Goal: Communication & Community: Answer question/provide support

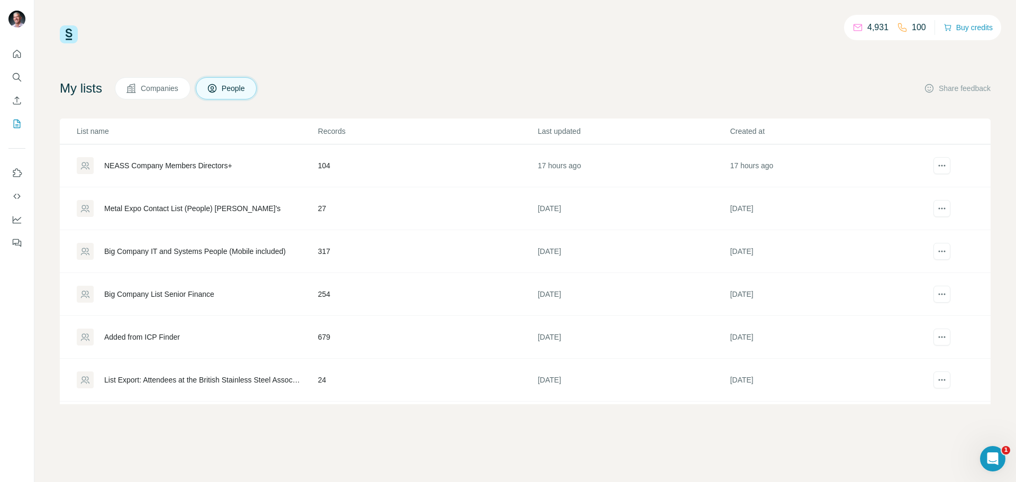
click at [177, 86] on span "Companies" at bounding box center [160, 88] width 39 height 11
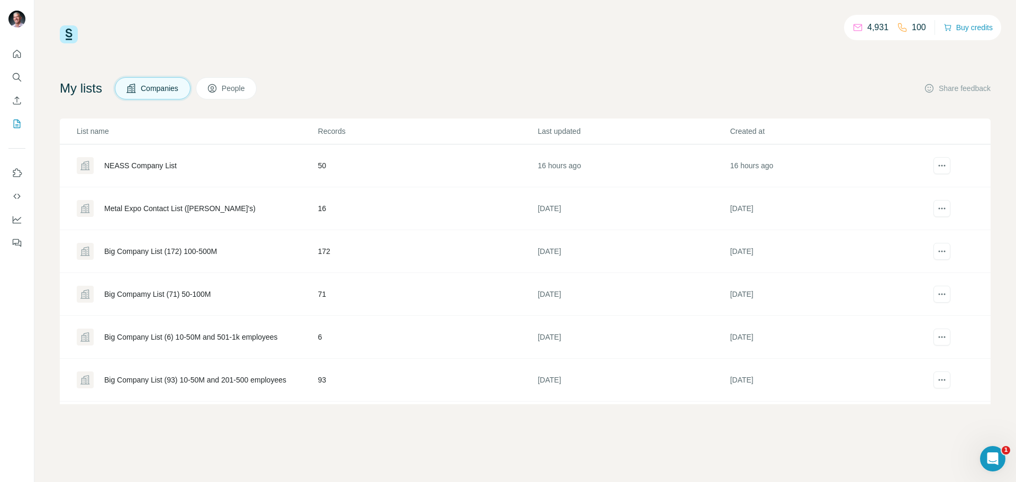
click at [229, 86] on span "People" at bounding box center [234, 88] width 24 height 11
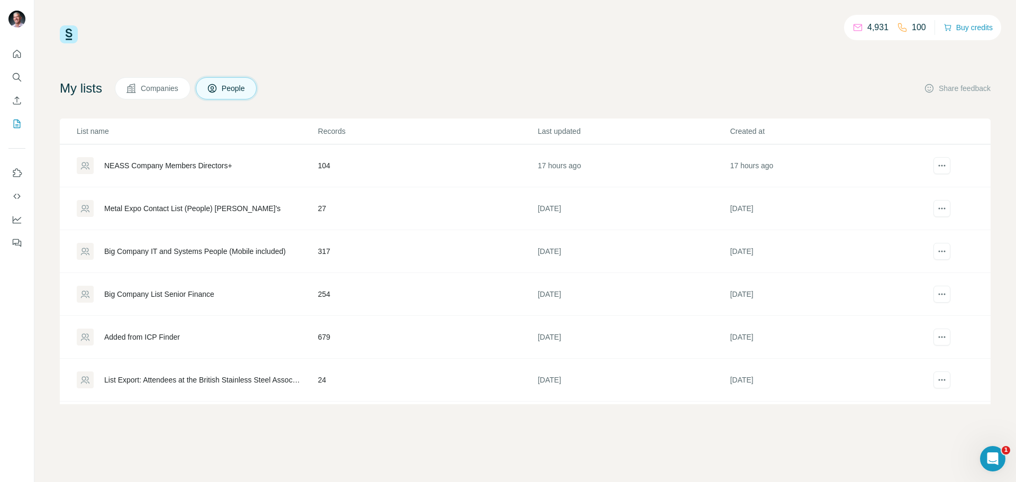
click at [226, 162] on div "NEASS Company Members Directors+" at bounding box center [168, 165] width 128 height 11
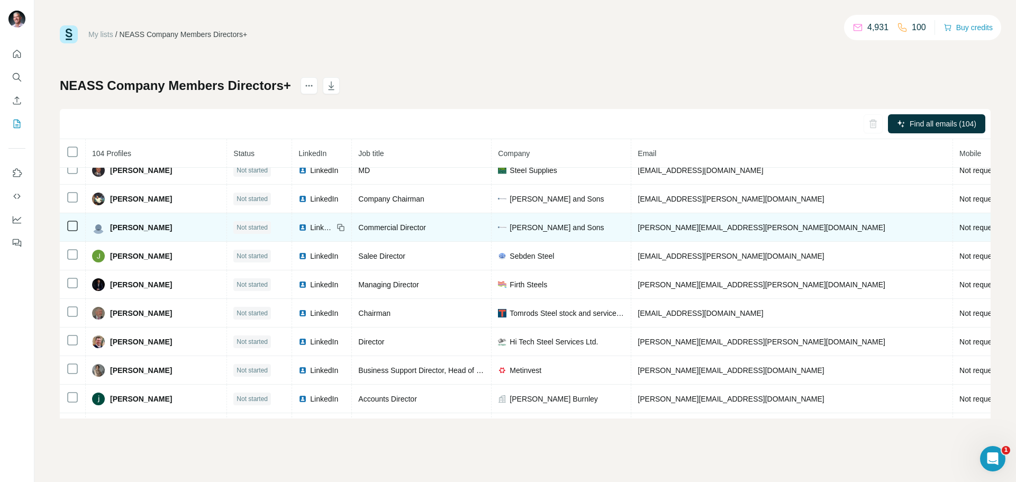
scroll to position [273, 0]
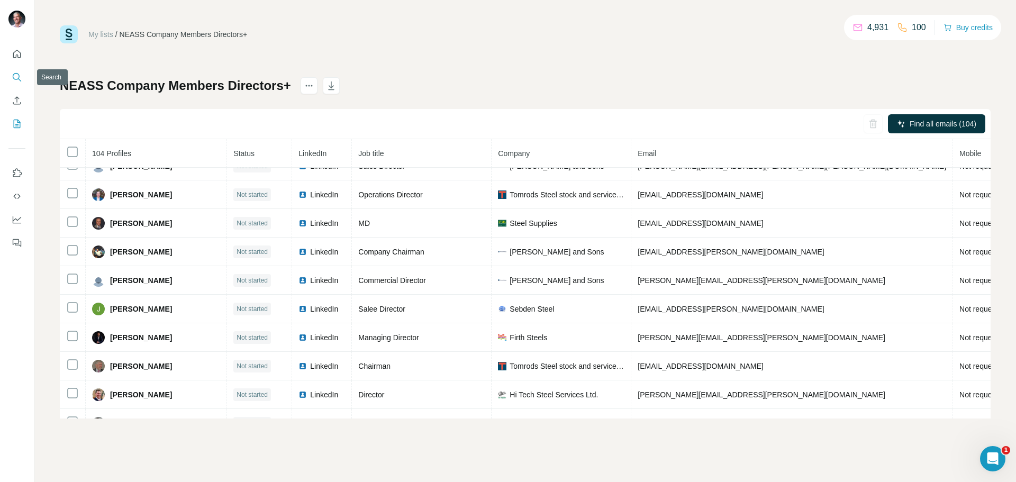
click at [18, 76] on icon "Search" at bounding box center [17, 77] width 11 height 11
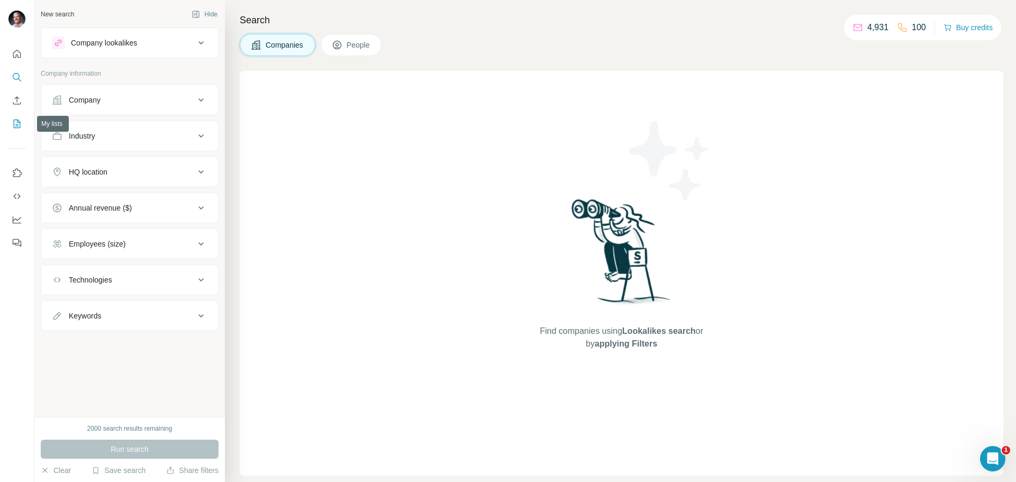
click at [17, 121] on icon "My lists" at bounding box center [17, 123] width 5 height 7
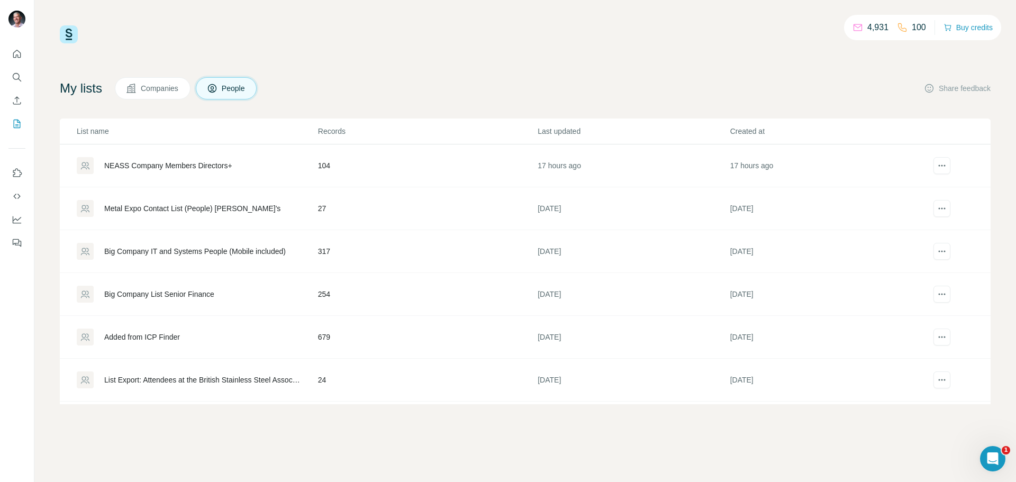
click at [148, 91] on span "Companies" at bounding box center [160, 88] width 39 height 11
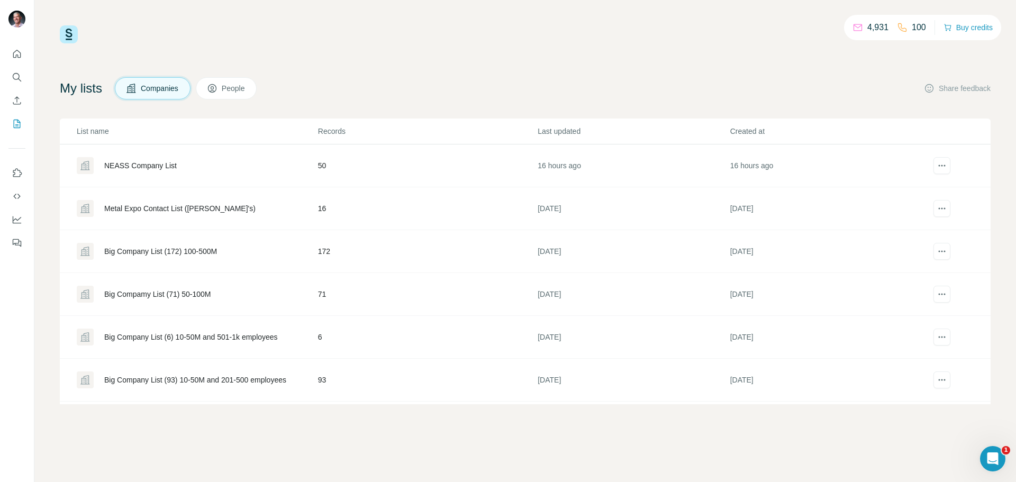
click at [133, 165] on div "NEASS Company List" at bounding box center [140, 165] width 72 height 11
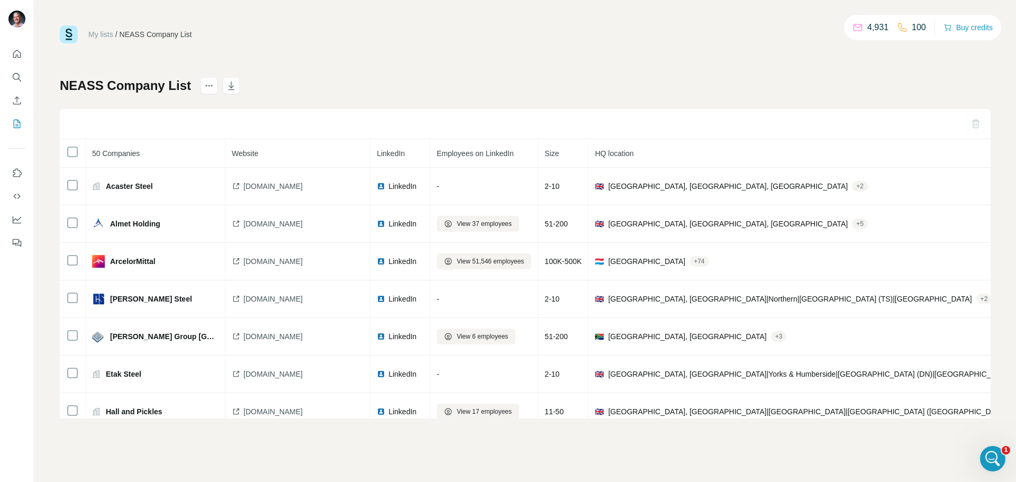
click at [97, 32] on link "My lists" at bounding box center [100, 34] width 25 height 8
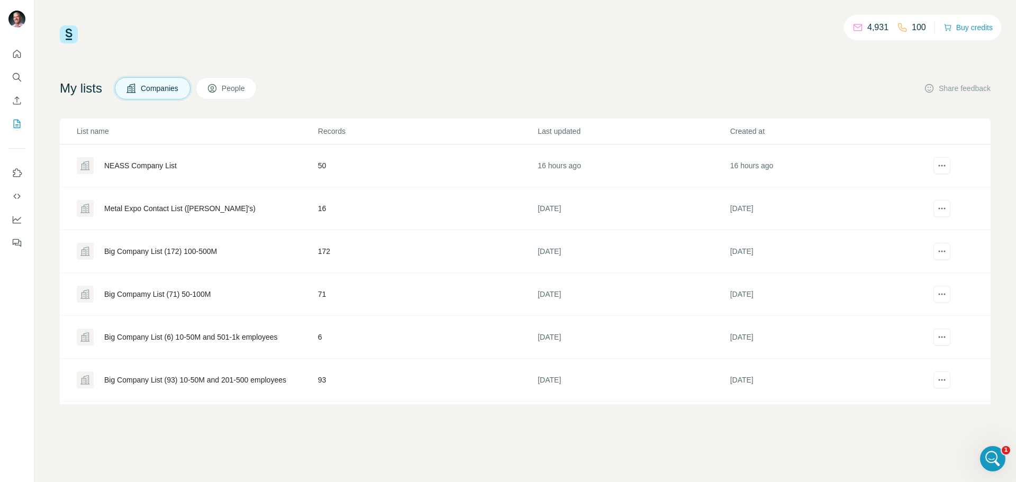
click at [225, 90] on button "People" at bounding box center [226, 88] width 61 height 22
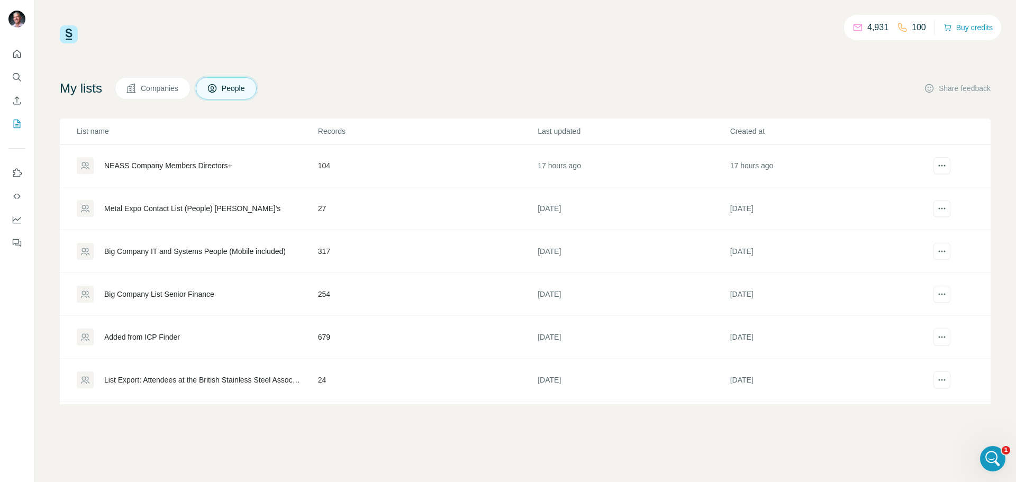
click at [176, 166] on div "NEASS Company Members Directors+" at bounding box center [168, 165] width 128 height 11
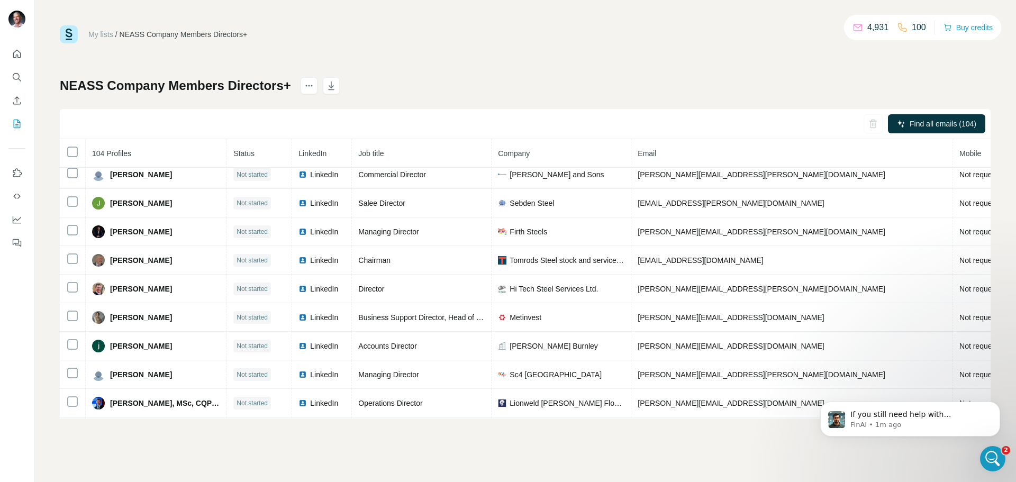
click at [998, 379] on div "If you still need help with connecting people to companies or any other Surfe f…" at bounding box center [909, 370] width 195 height 132
click at [769, 33] on div "My lists / NEASS Company Members Directors+ 4,931 100 Buy credits" at bounding box center [525, 34] width 930 height 18
drag, startPoint x: 336, startPoint y: 62, endPoint x: 338, endPoint y: 53, distance: 9.1
click at [336, 59] on div "My lists / NEASS Company Members Directors+ 4,931 100 Buy credits NEASS Company…" at bounding box center [525, 221] width 930 height 393
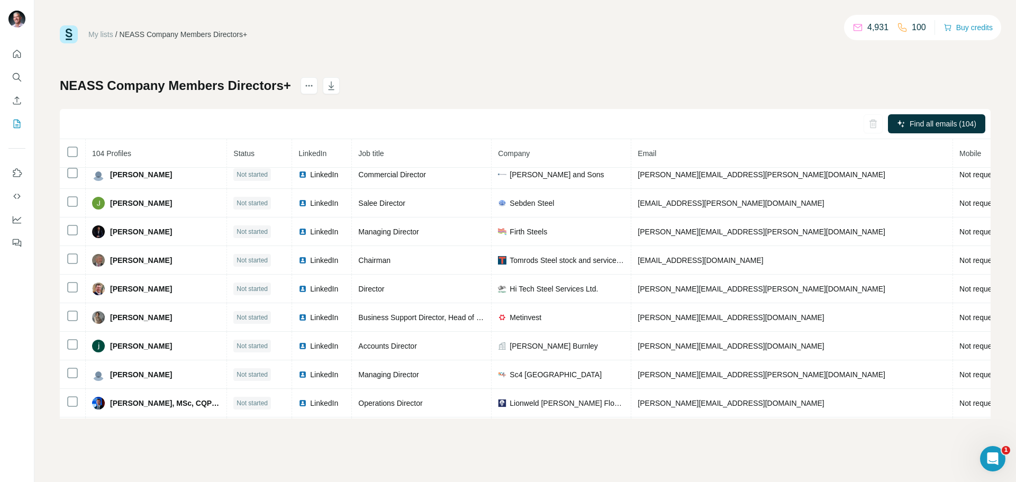
click at [625, 71] on div "My lists / NEASS Company Members Directors+ 4,931 100 Buy credits NEASS Company…" at bounding box center [525, 221] width 930 height 393
click at [993, 455] on icon "Open Intercom Messenger" at bounding box center [992, 458] width 7 height 8
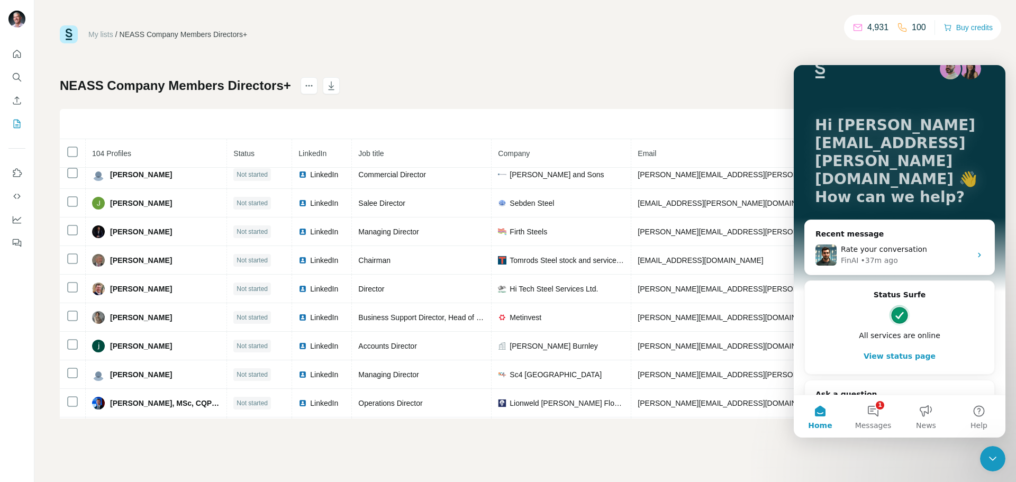
scroll to position [36, 0]
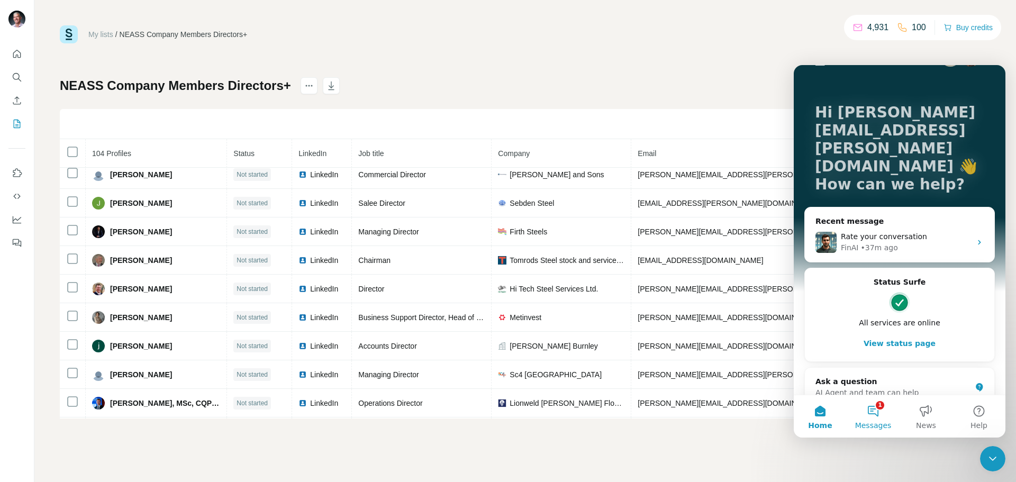
click at [867, 410] on button "1 Messages" at bounding box center [872, 416] width 53 height 42
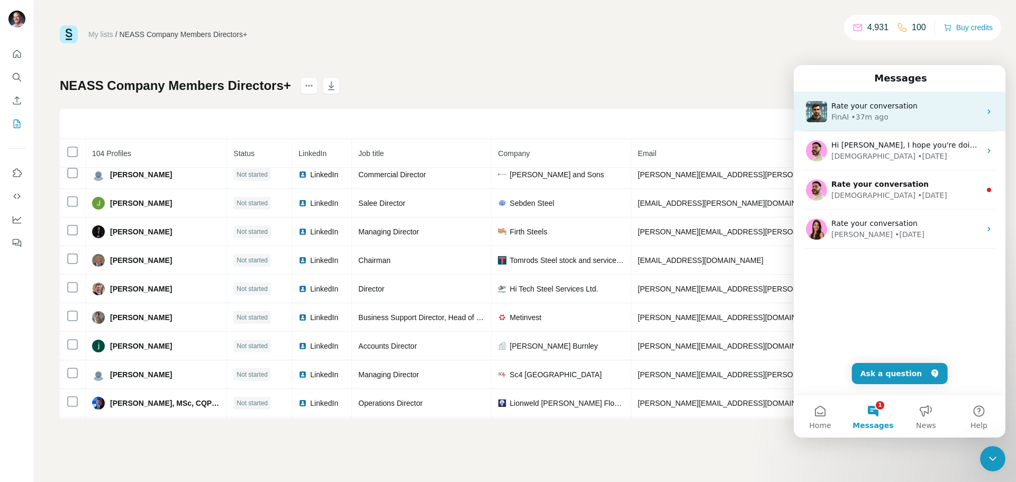
click at [859, 112] on div "• 37m ago" at bounding box center [869, 117] width 37 height 11
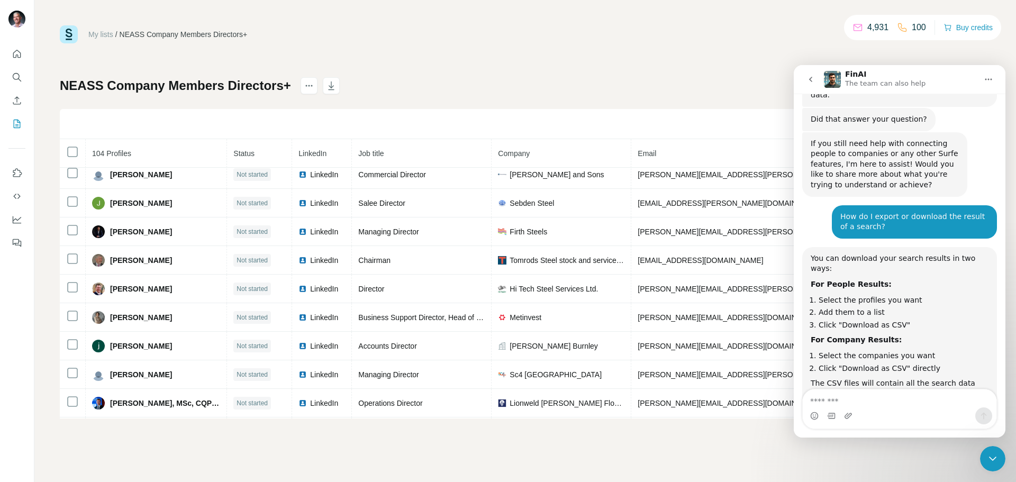
scroll to position [4377, 0]
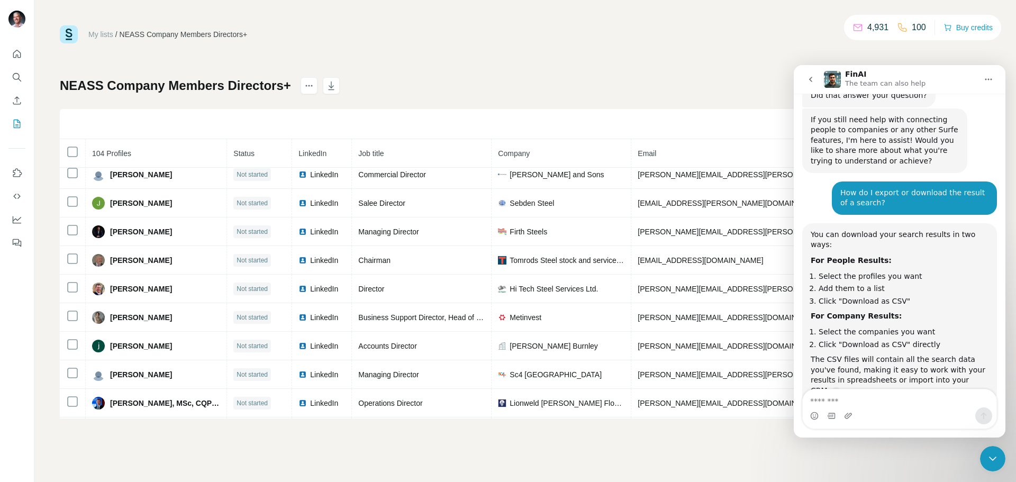
click at [849, 402] on textarea "Message…" at bounding box center [899, 398] width 194 height 18
type textarea "*"
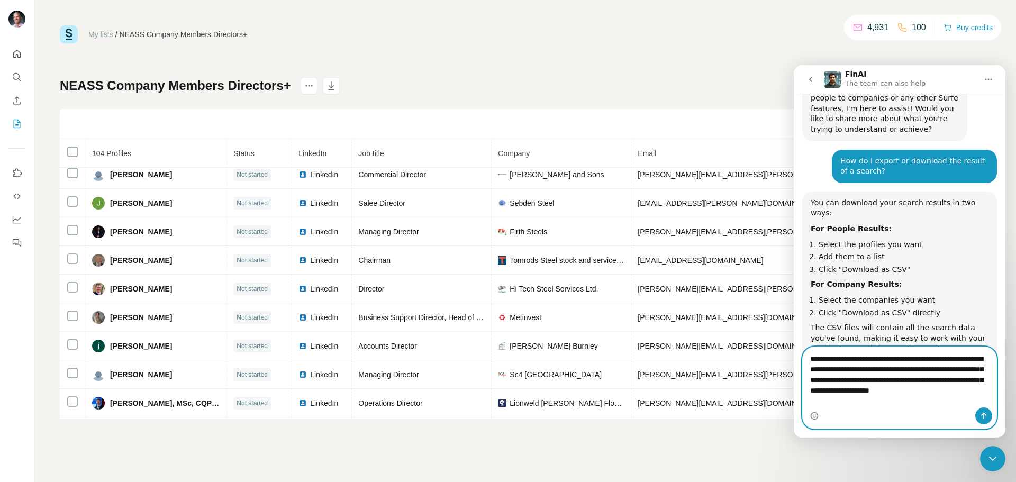
scroll to position [4419, 0]
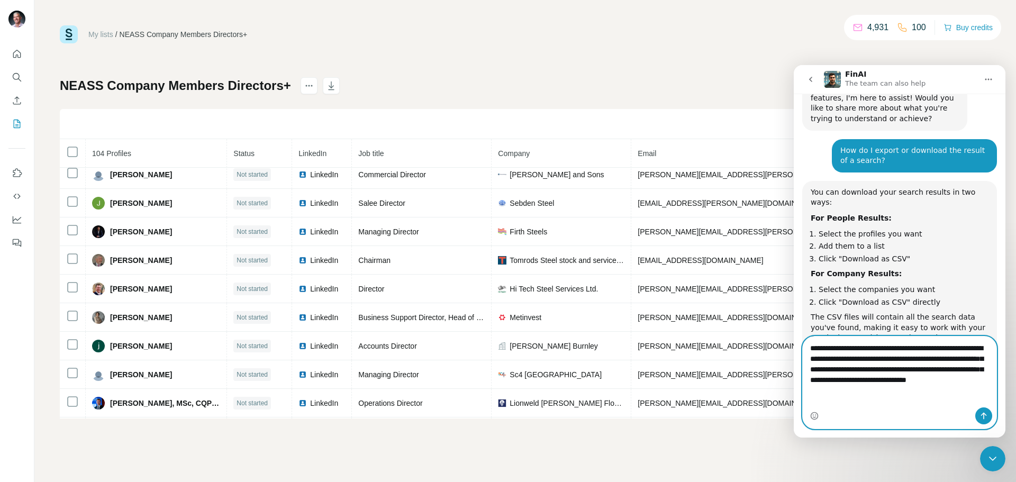
click at [871, 397] on textarea "**********" at bounding box center [899, 366] width 194 height 60
type textarea "**********"
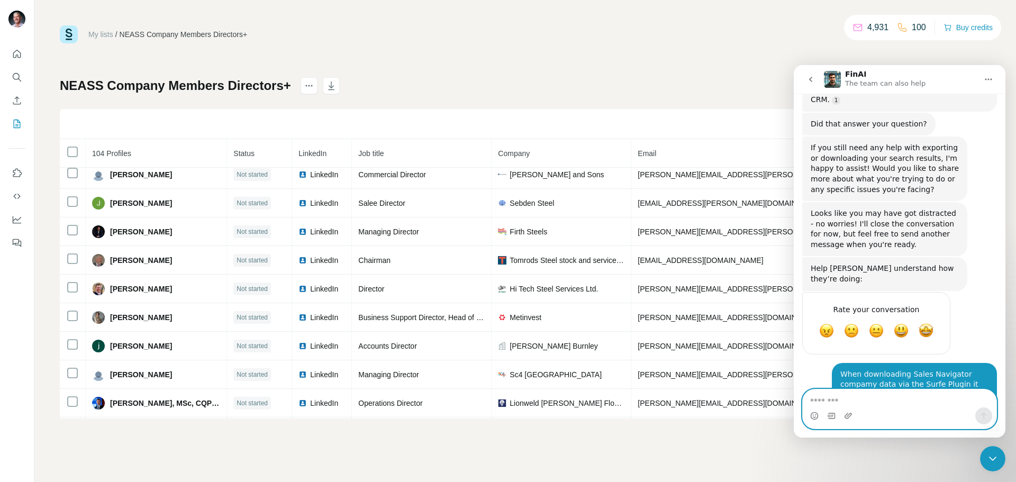
scroll to position [4702, 0]
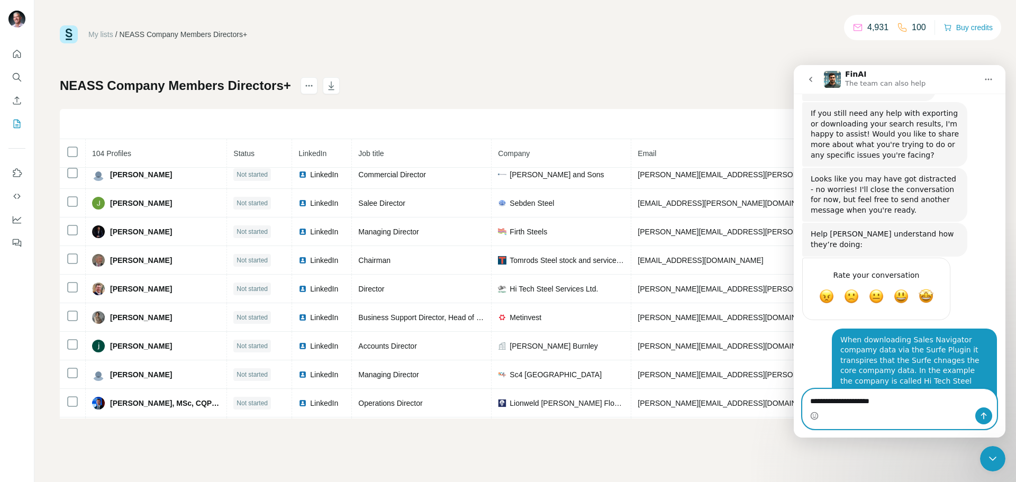
type textarea "**********"
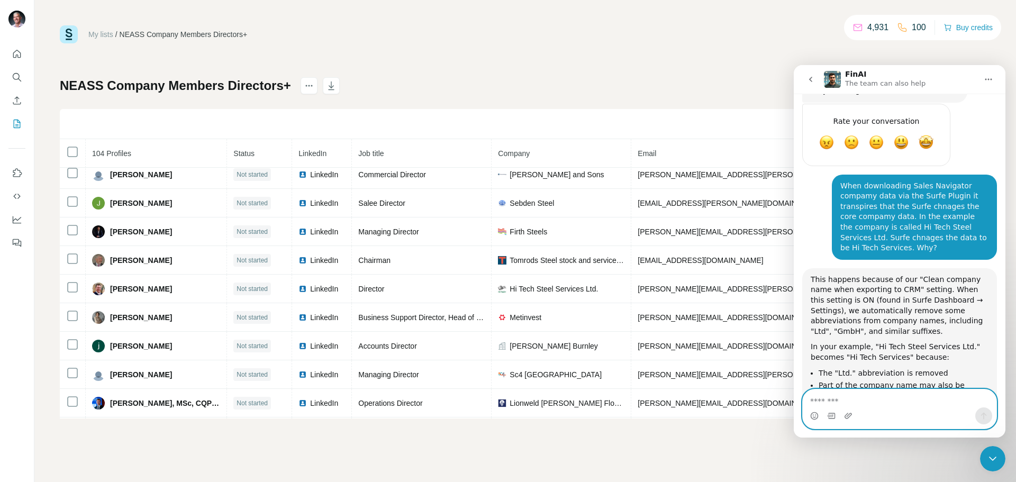
scroll to position [4863, 0]
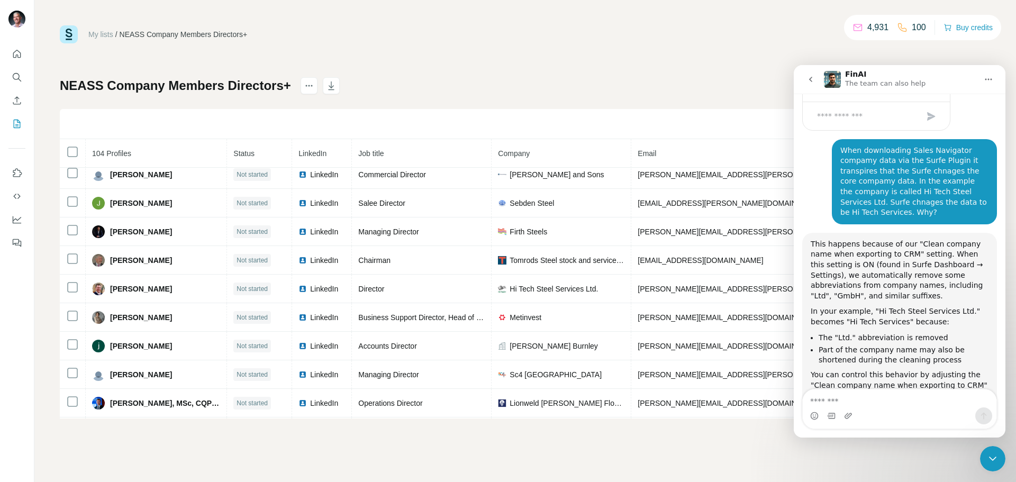
type textarea "*"
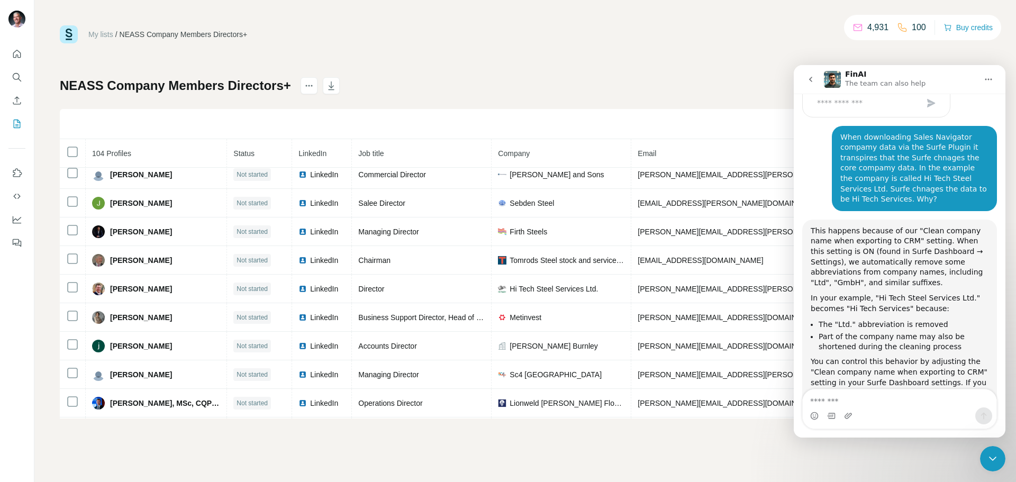
scroll to position [5007, 0]
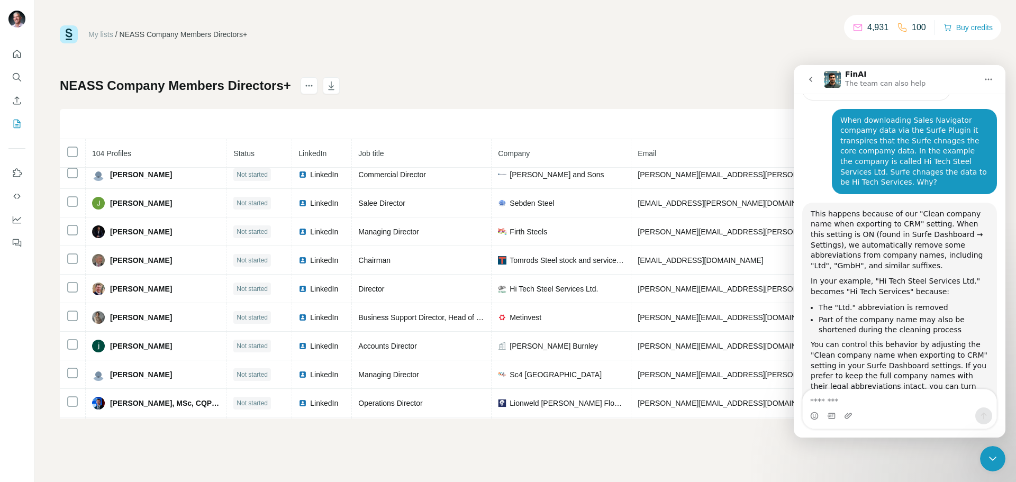
type textarea "**********"
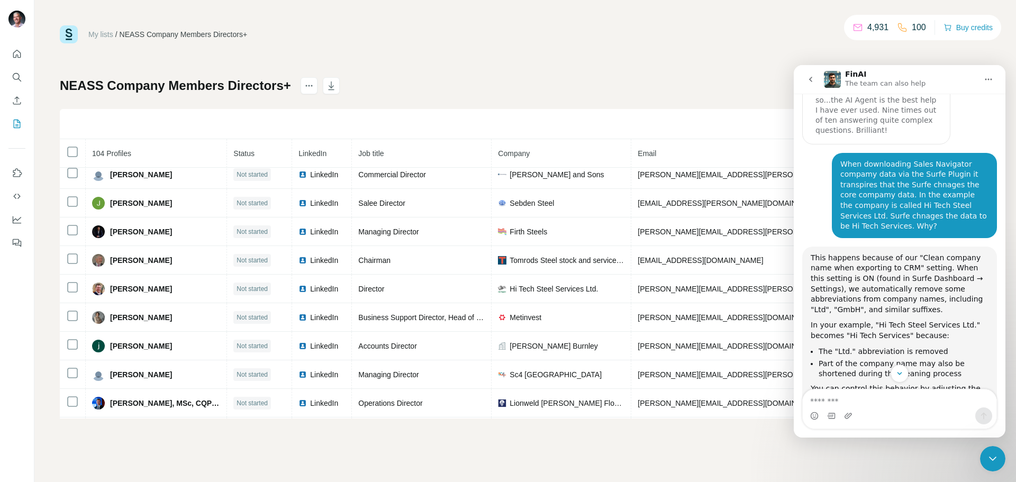
scroll to position [5083, 0]
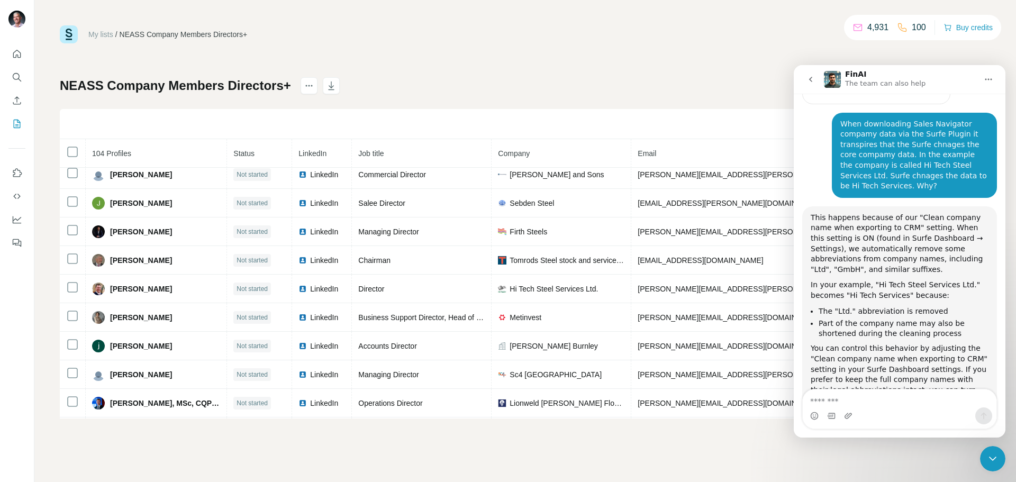
click at [990, 78] on icon "Home" at bounding box center [988, 79] width 8 height 8
click at [727, 72] on div "My lists / NEASS Company Members Directors+ 4,931 100 Buy credits NEASS Company…" at bounding box center [525, 221] width 930 height 393
click at [715, 56] on div "My lists / NEASS Company Members Directors+ 4,931 100 Buy credits NEASS Company…" at bounding box center [525, 221] width 930 height 393
click at [990, 455] on icon "Close Intercom Messenger" at bounding box center [992, 458] width 13 height 13
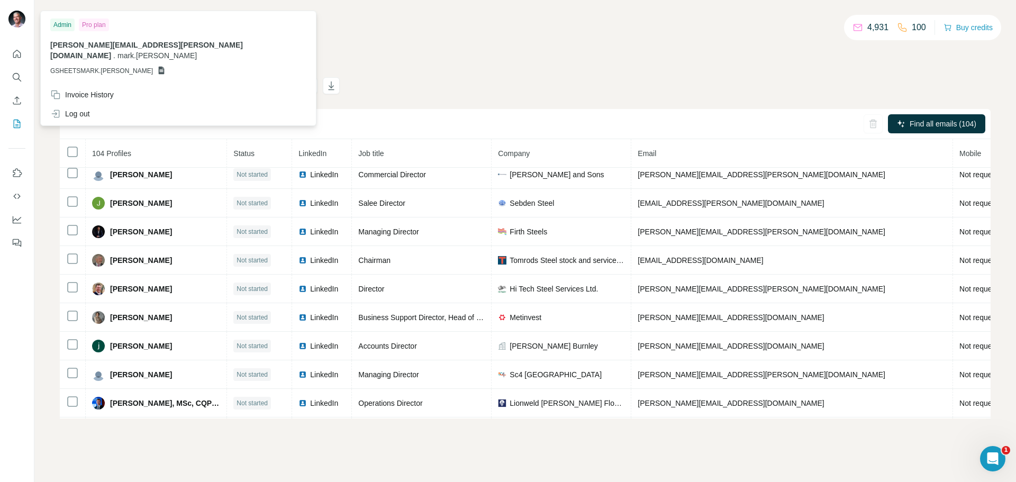
click at [7, 12] on div at bounding box center [18, 20] width 31 height 35
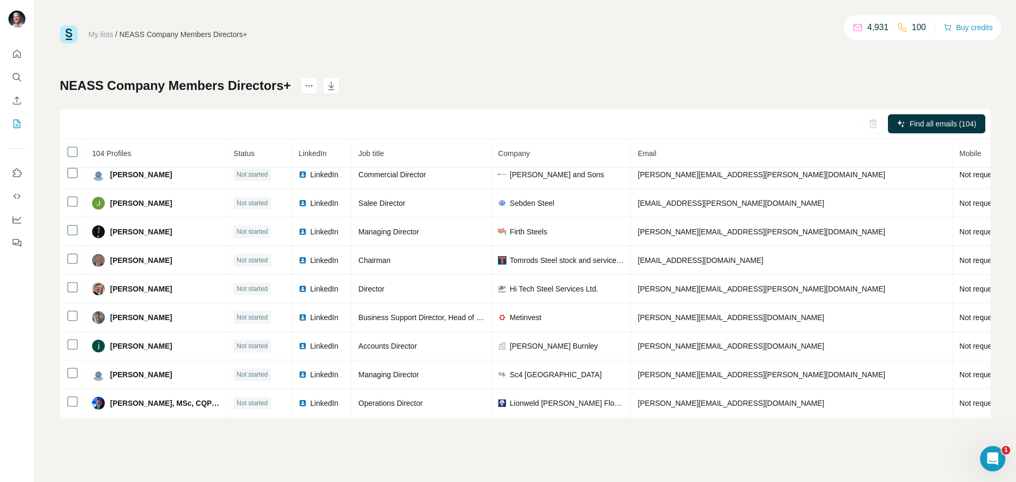
click at [15, 21] on img at bounding box center [16, 19] width 17 height 17
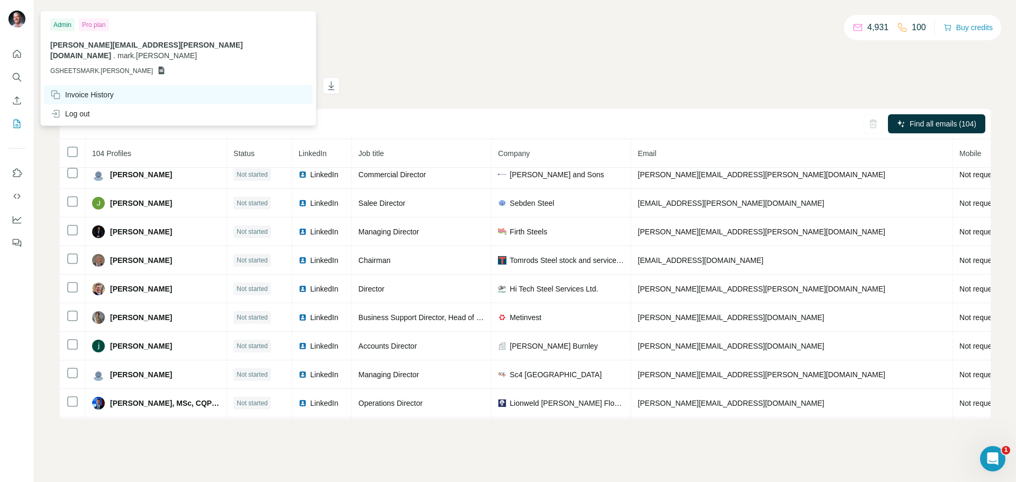
click at [86, 89] on div "Invoice History" at bounding box center [81, 94] width 63 height 11
click at [16, 219] on icon "Dashboard" at bounding box center [17, 219] width 8 height 4
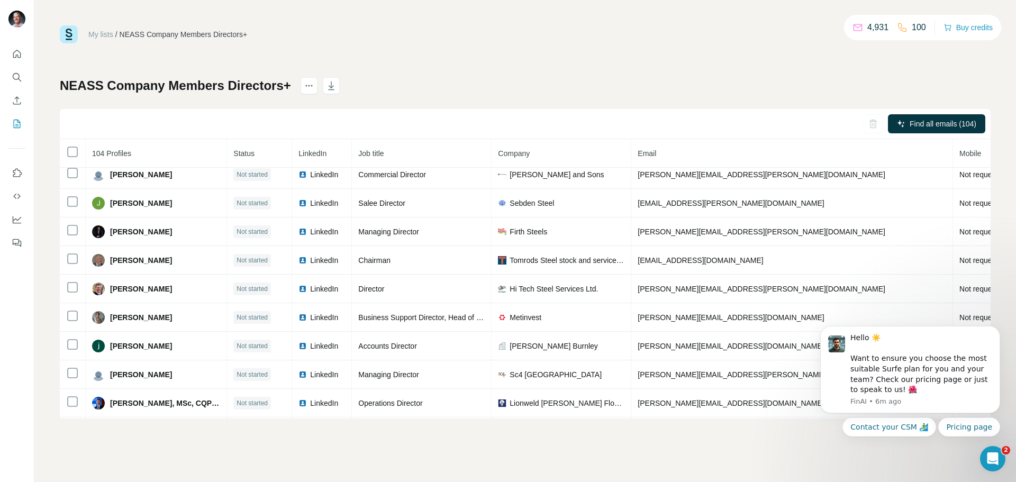
scroll to position [0, 0]
